Goal: Information Seeking & Learning: Learn about a topic

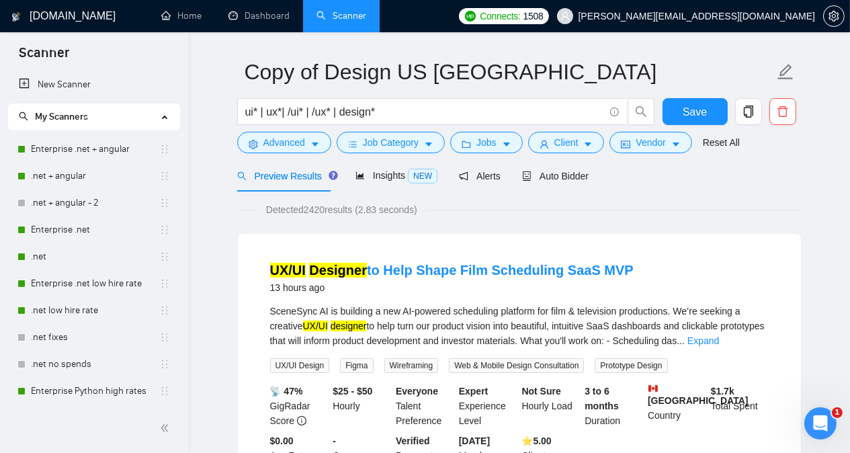
scroll to position [813, 0]
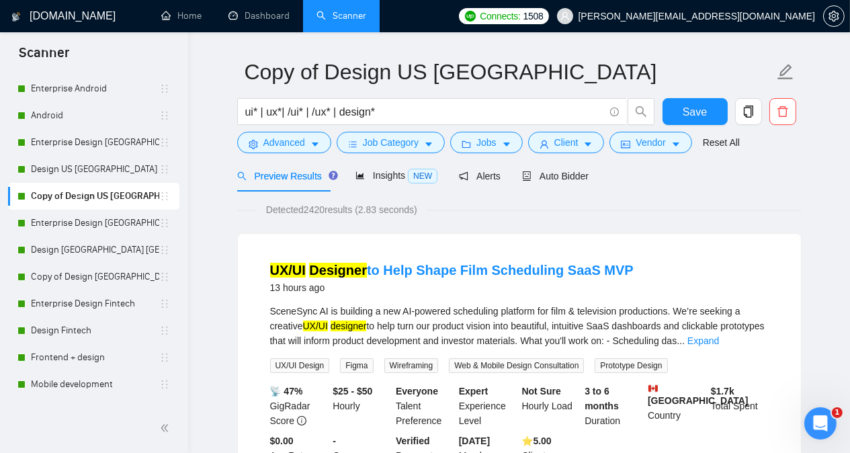
click at [373, 269] on link "UX/UI Designer to Help Shape Film Scheduling SaaS MVP" at bounding box center [451, 270] width 363 height 15
click at [97, 222] on link "Enterprise Design [GEOGRAPHIC_DATA] [GEOGRAPHIC_DATA] other countries" at bounding box center [95, 223] width 128 height 27
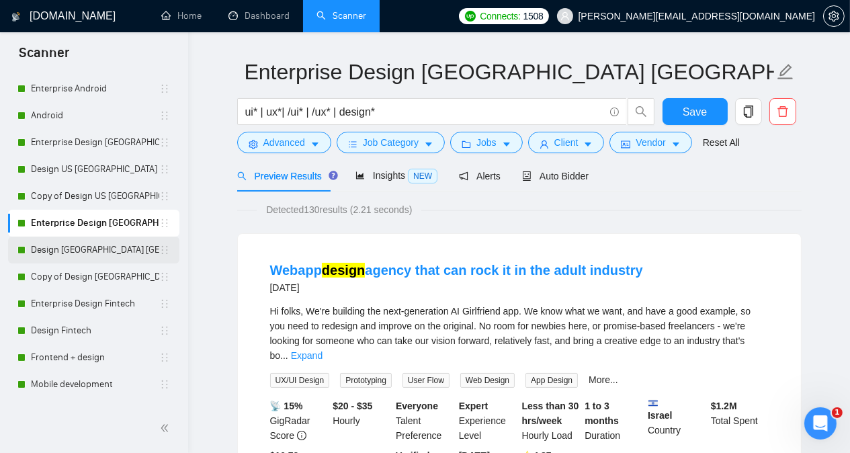
click at [93, 246] on link "Design [GEOGRAPHIC_DATA] [GEOGRAPHIC_DATA] other countries" at bounding box center [95, 249] width 128 height 27
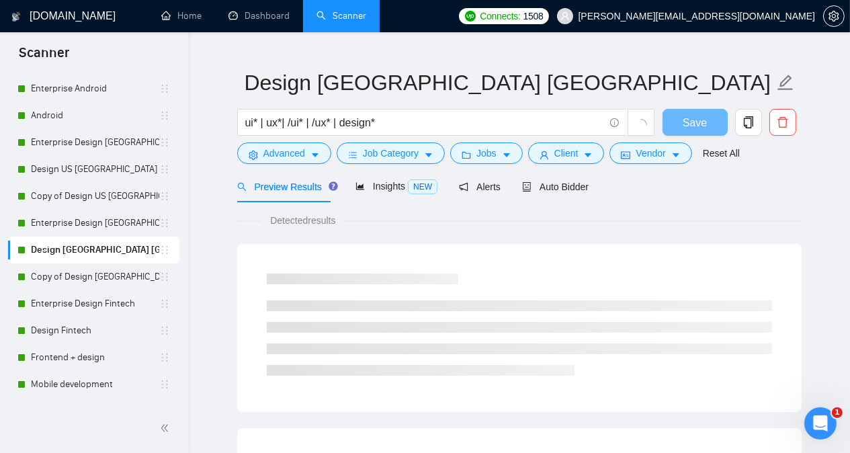
scroll to position [37, 0]
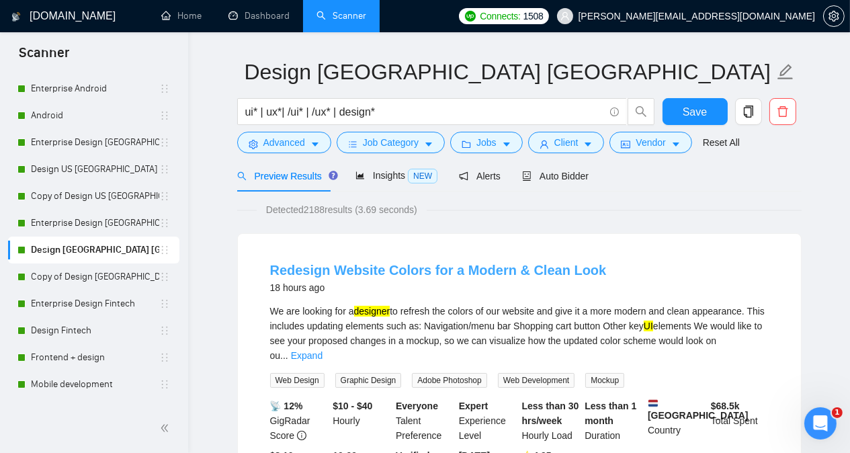
click at [339, 272] on link "Redesign Website Colors for a Modern & Clean Look" at bounding box center [438, 270] width 336 height 15
click at [86, 221] on link "Enterprise Design [GEOGRAPHIC_DATA] [GEOGRAPHIC_DATA] other countries" at bounding box center [95, 223] width 128 height 27
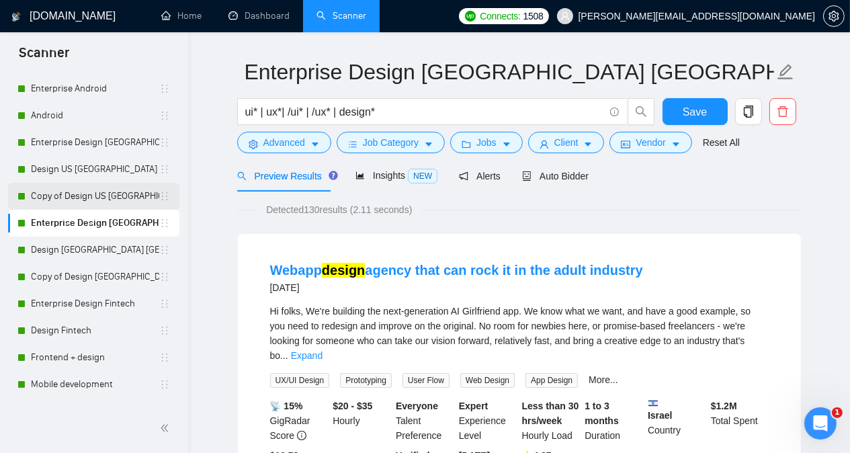
click at [87, 198] on link "Copy of Design US [GEOGRAPHIC_DATA]" at bounding box center [95, 196] width 128 height 27
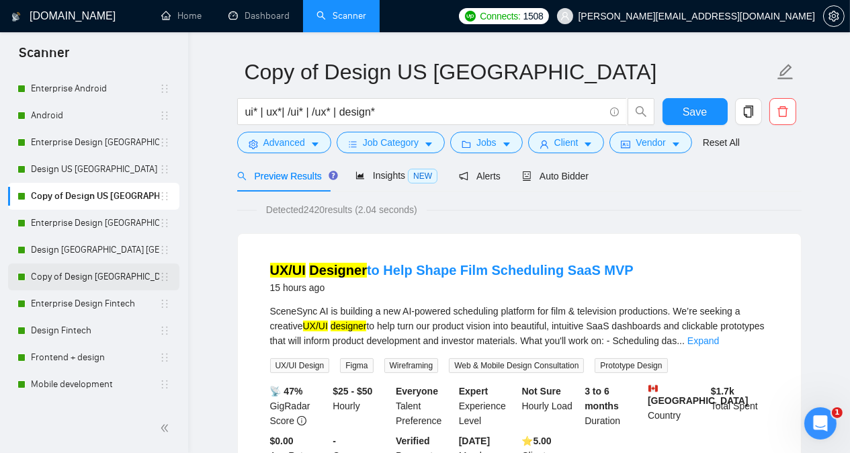
click at [89, 277] on link "Copy of Design [GEOGRAPHIC_DATA] [GEOGRAPHIC_DATA] other countries" at bounding box center [95, 276] width 128 height 27
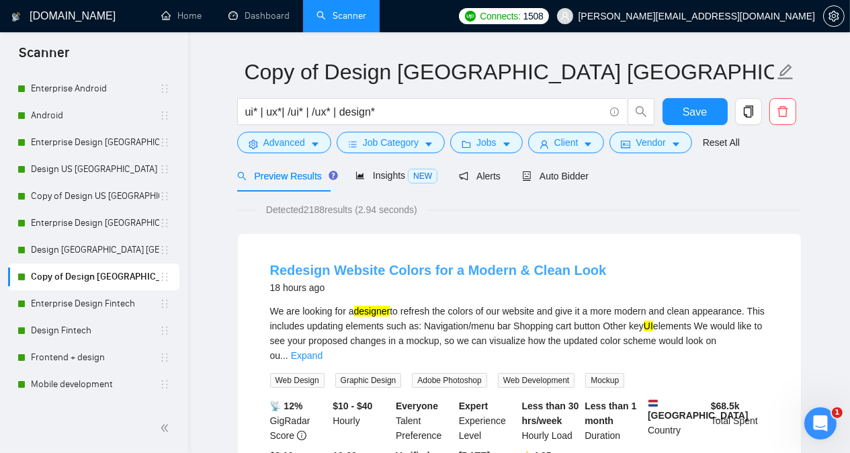
click at [365, 275] on link "Redesign Website Colors for a Modern & Clean Look" at bounding box center [438, 270] width 336 height 15
click at [83, 306] on link "Enterprise Design Fintech" at bounding box center [95, 303] width 128 height 27
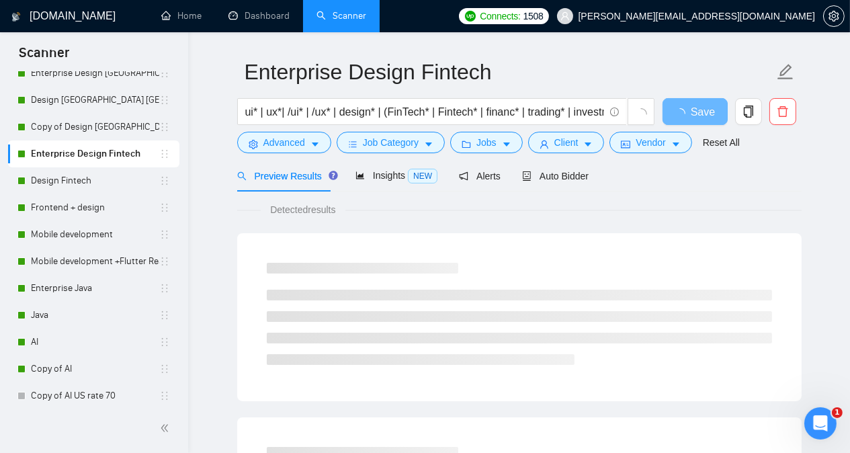
scroll to position [964, 0]
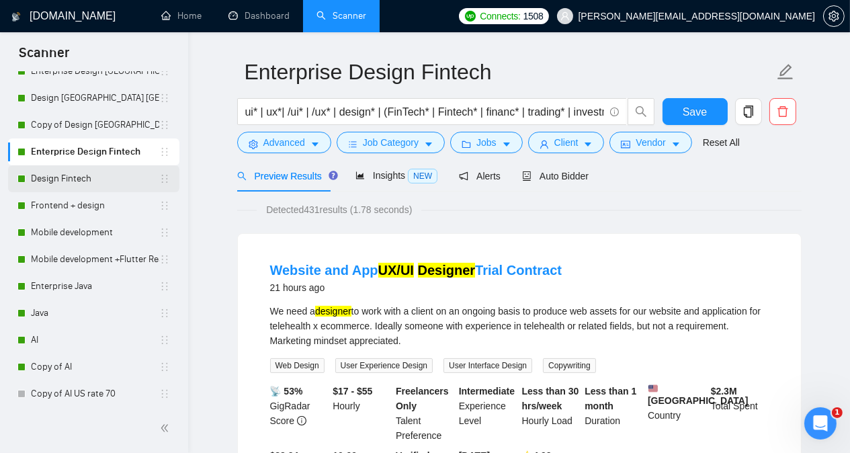
click at [103, 182] on link "Design Fintech" at bounding box center [95, 178] width 128 height 27
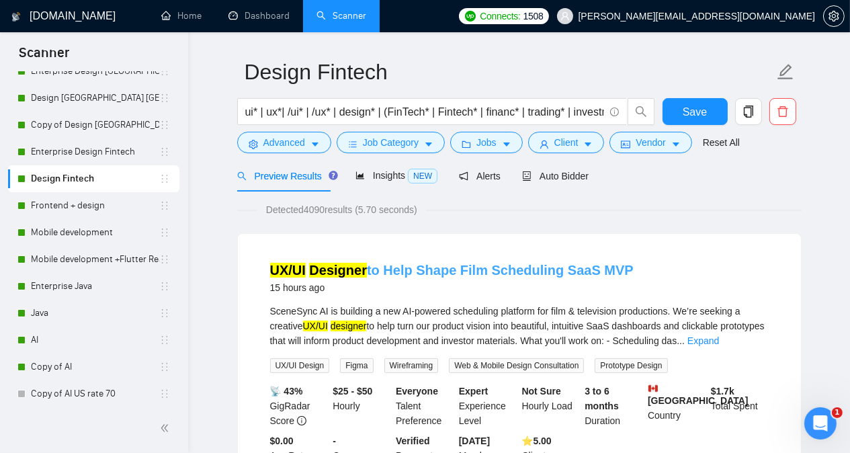
click at [418, 271] on link "UX/UI Designer to Help Shape Film Scheduling SaaS MVP" at bounding box center [451, 270] width 363 height 15
click at [102, 207] on link "Frontend + design" at bounding box center [95, 205] width 128 height 27
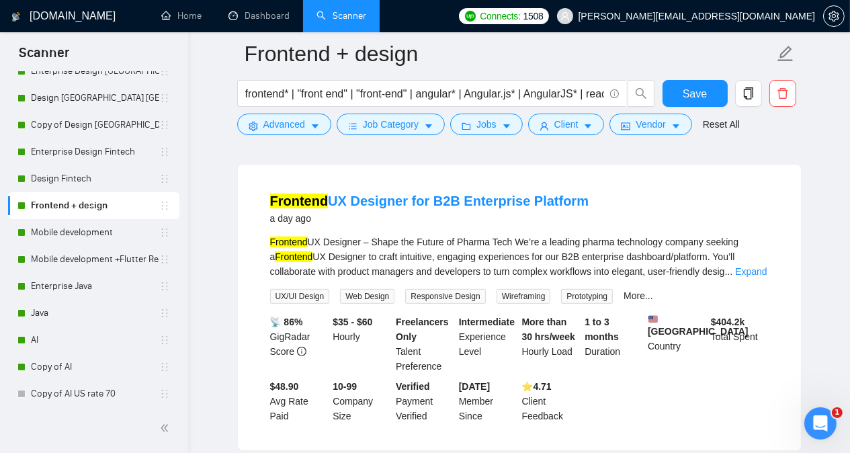
scroll to position [735, 0]
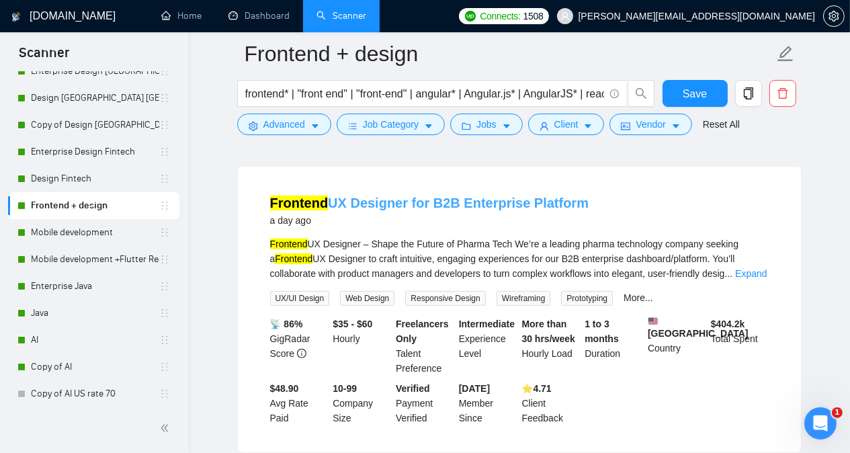
click at [361, 195] on link "Frontend UX Designer for B2B Enterprise Platform" at bounding box center [429, 202] width 319 height 15
click at [119, 237] on link "Mobile development" at bounding box center [95, 232] width 128 height 27
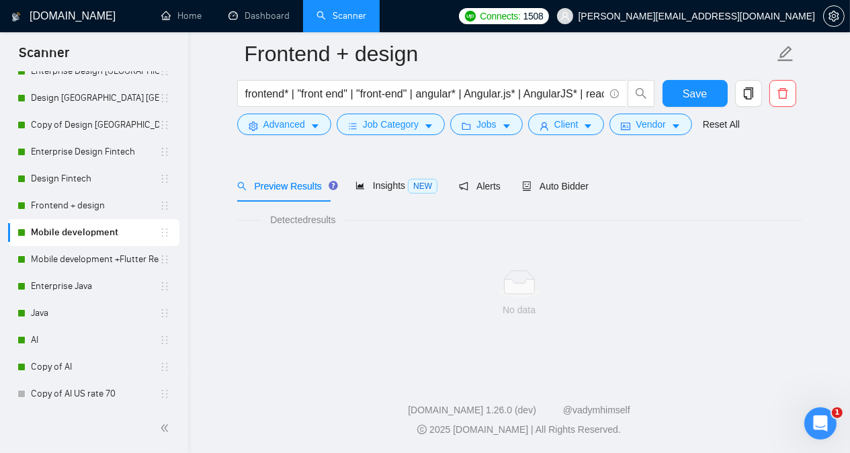
scroll to position [37, 0]
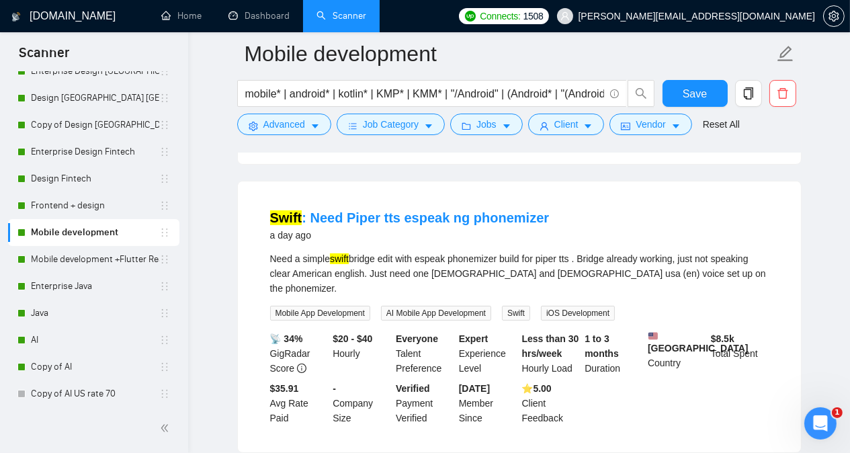
scroll to position [359, 0]
click at [106, 259] on link "Mobile development +Flutter React Native" at bounding box center [95, 259] width 128 height 27
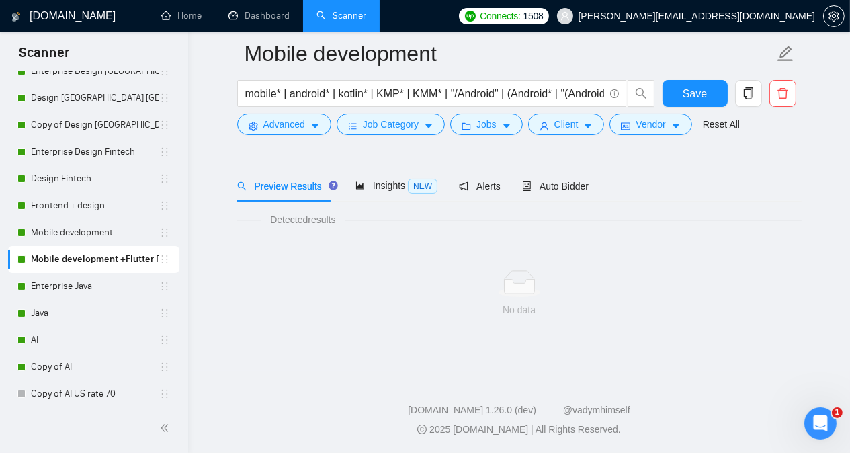
scroll to position [37, 0]
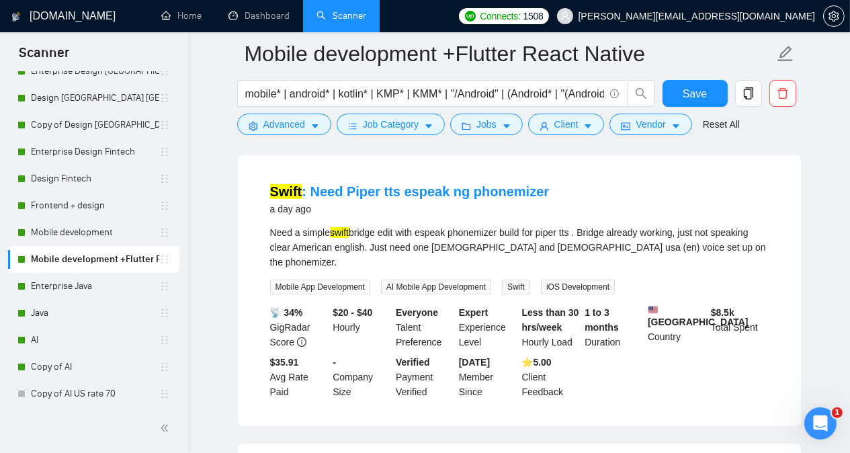
scroll to position [386, 0]
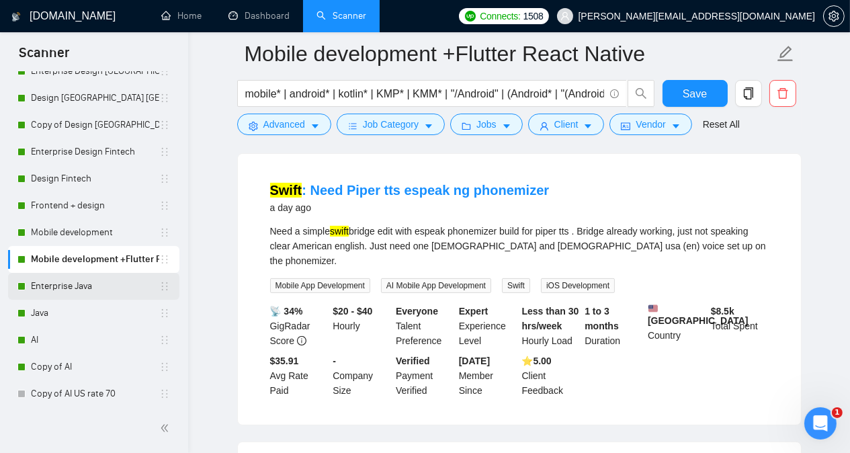
click at [111, 278] on link "Enterprise Java" at bounding box center [95, 286] width 128 height 27
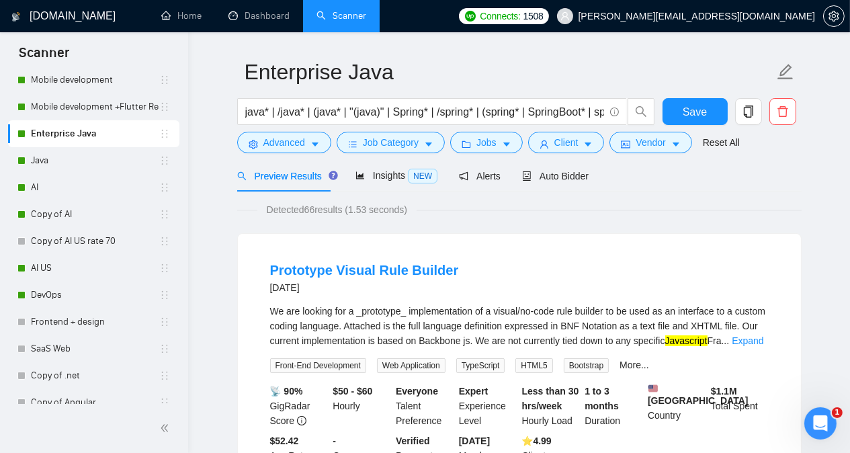
scroll to position [1134, 0]
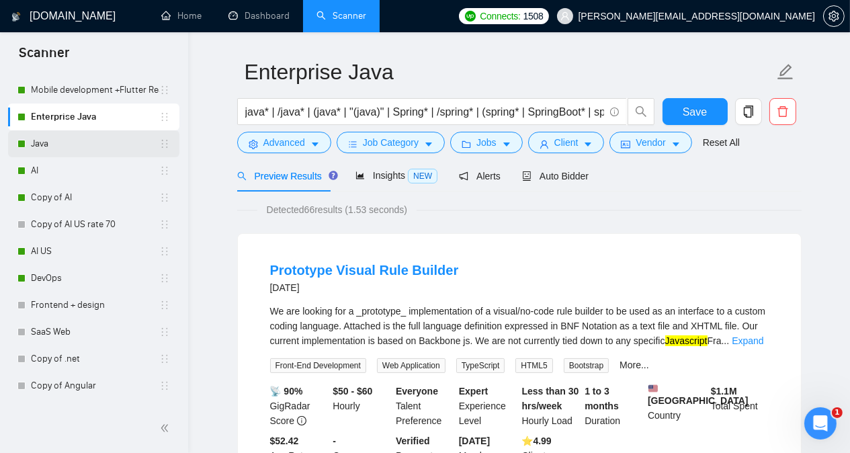
click at [81, 143] on link "Java" at bounding box center [95, 143] width 128 height 27
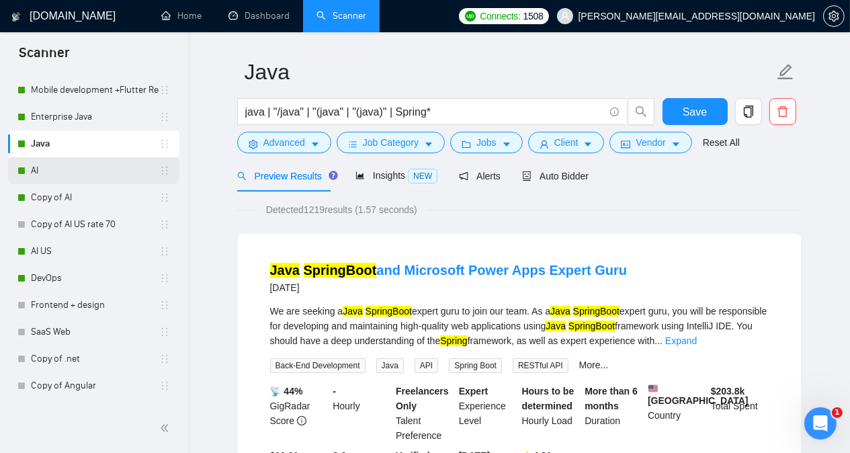
click at [81, 163] on link "AI" at bounding box center [95, 170] width 128 height 27
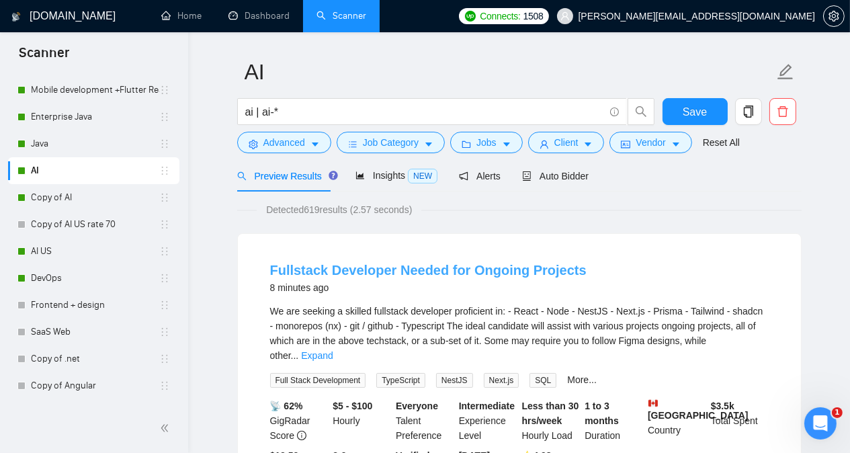
click at [376, 268] on link "Fullstack Developer Needed for Ongoing Projects" at bounding box center [428, 270] width 316 height 15
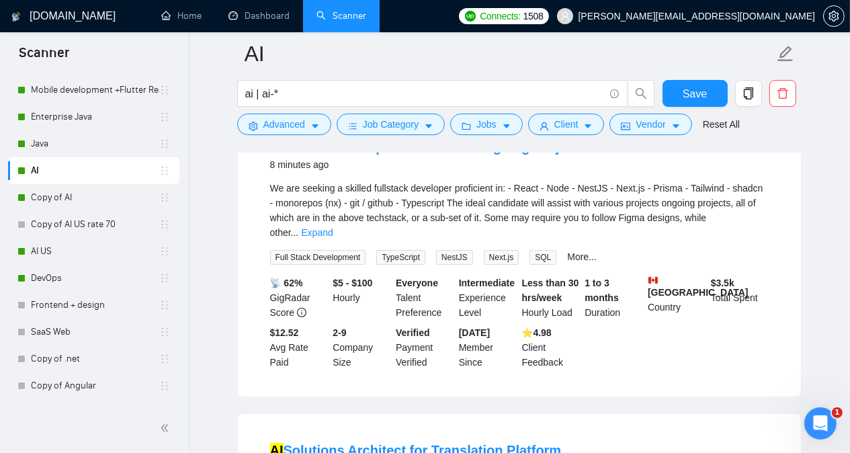
scroll to position [252, 0]
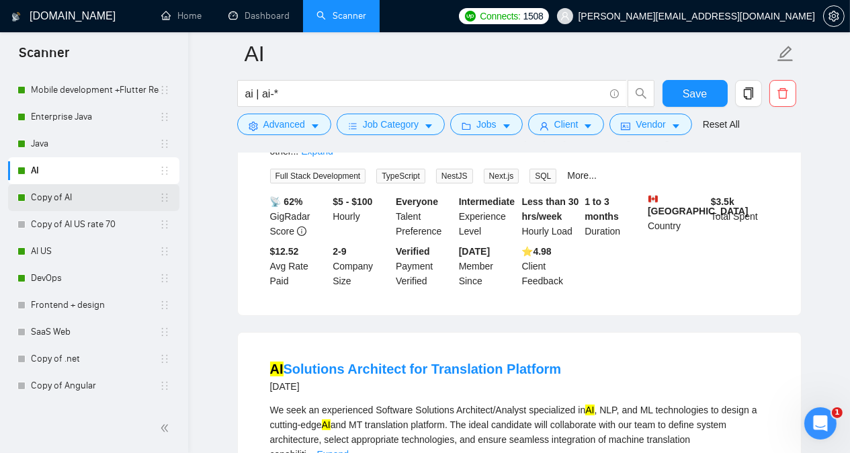
click at [113, 200] on link "Copy of AI" at bounding box center [95, 197] width 128 height 27
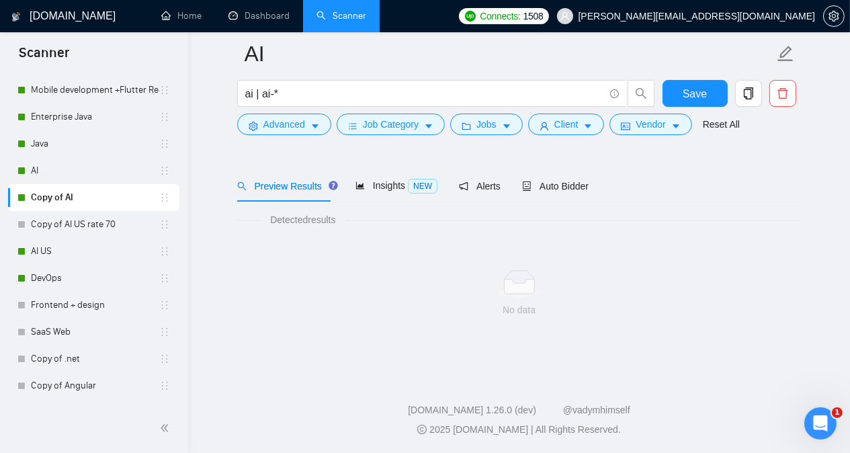
scroll to position [37, 0]
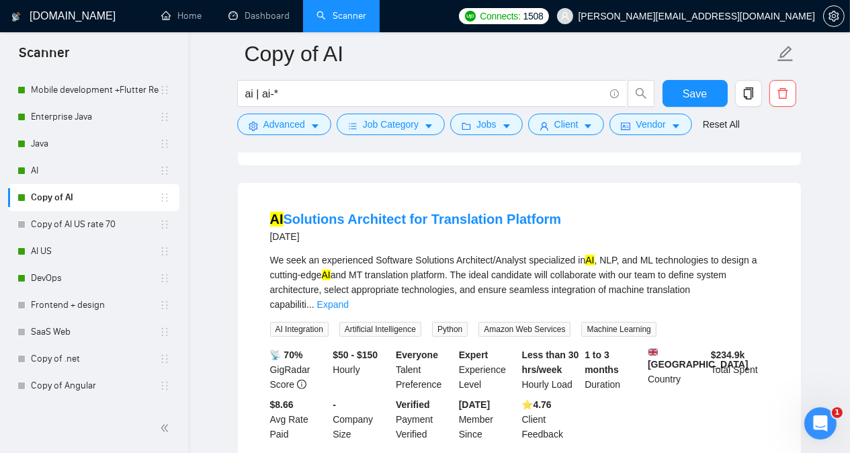
scroll to position [386, 0]
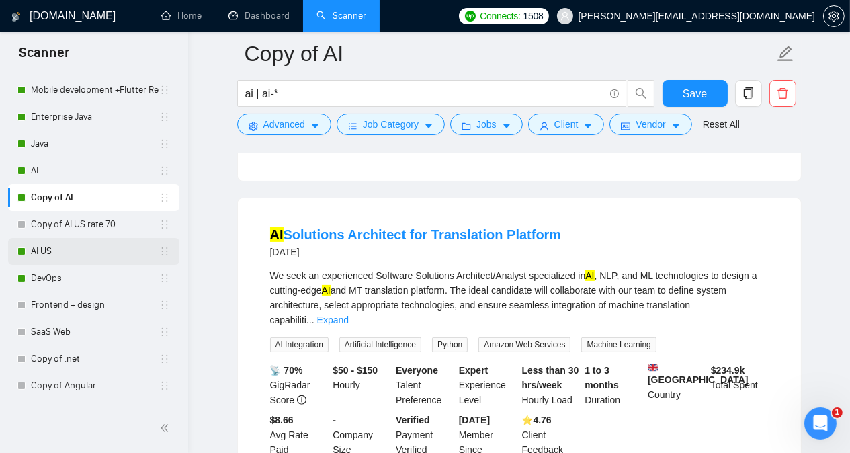
click at [98, 251] on link "AI US" at bounding box center [95, 251] width 128 height 27
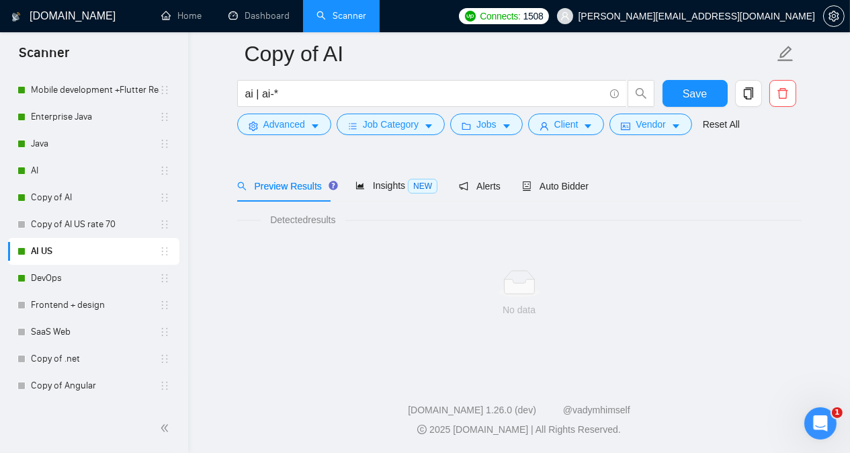
scroll to position [37, 0]
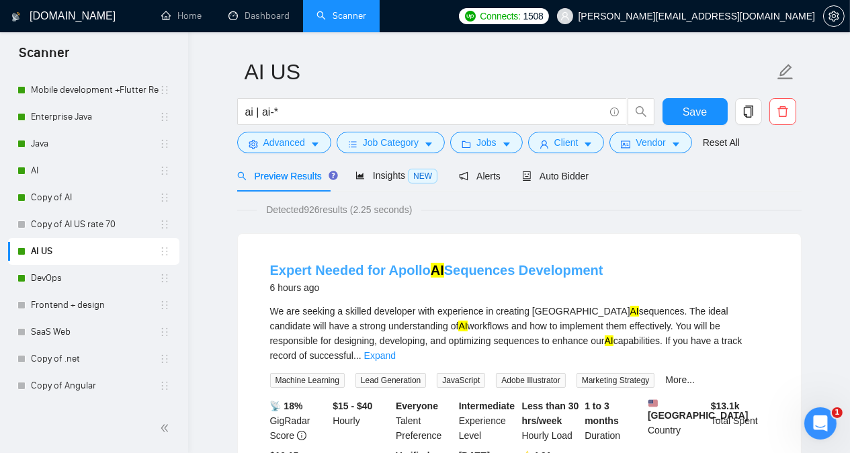
click at [369, 269] on link "Expert Needed for Apollo AI Sequences Development" at bounding box center [436, 270] width 333 height 15
click at [111, 278] on link "DevOps" at bounding box center [95, 278] width 128 height 27
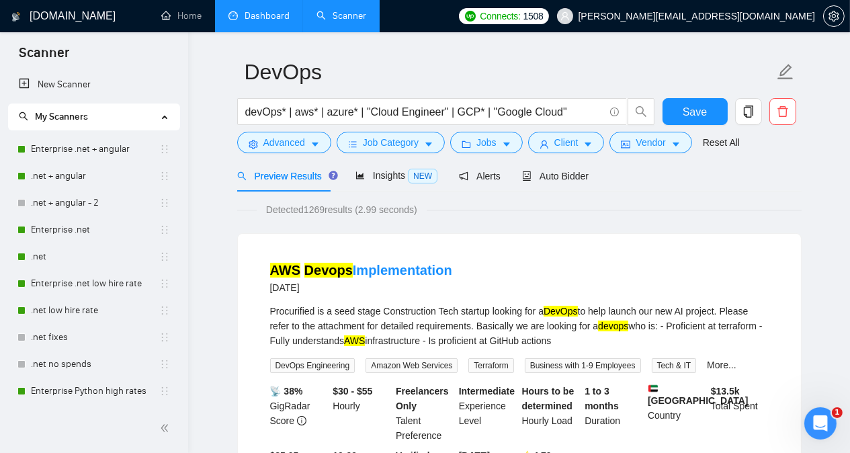
click at [267, 13] on link "Dashboard" at bounding box center [258, 15] width 61 height 11
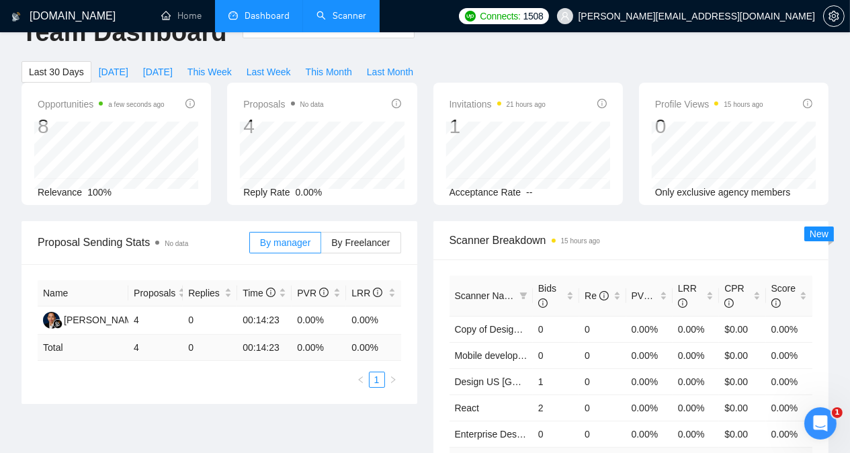
type input "[DATE]"
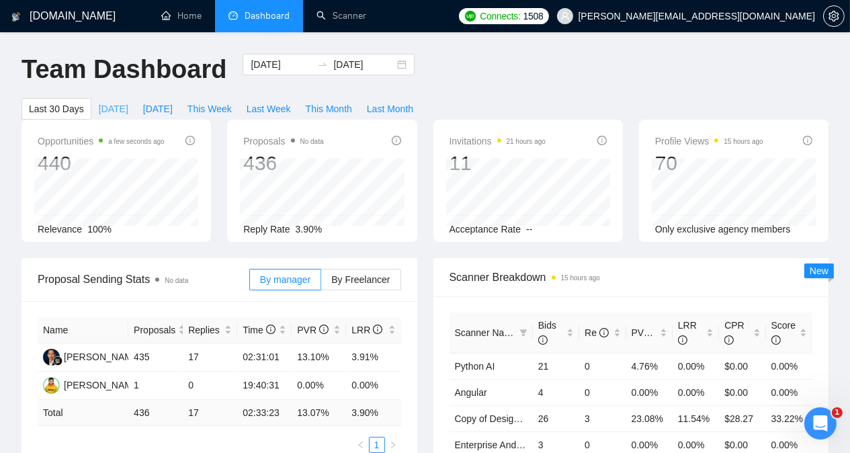
click at [128, 101] on span "[DATE]" at bounding box center [114, 108] width 30 height 15
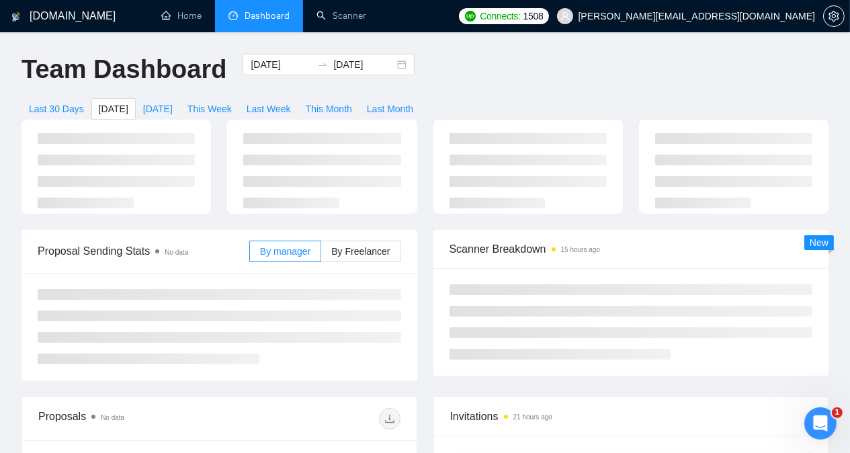
type input "[DATE]"
